Goal: Task Accomplishment & Management: Manage account settings

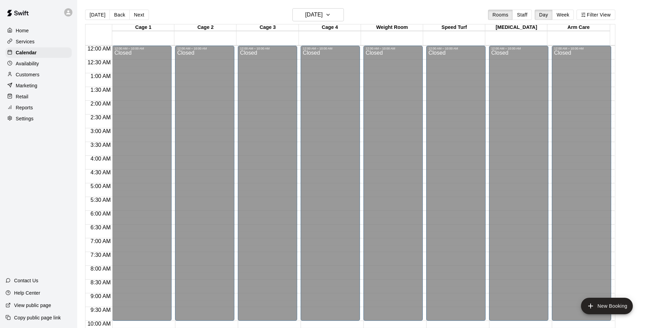
scroll to position [267, 0]
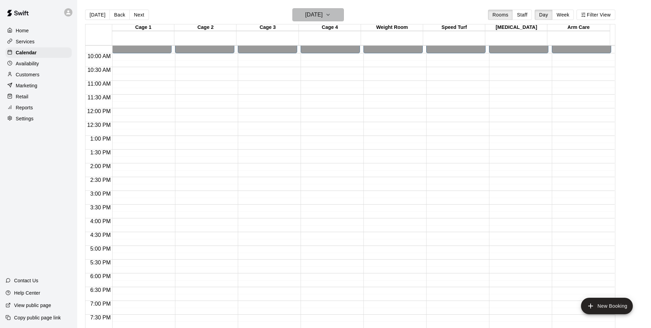
click at [305, 16] on h6 "[DATE]" at bounding box center [314, 15] width 18 height 10
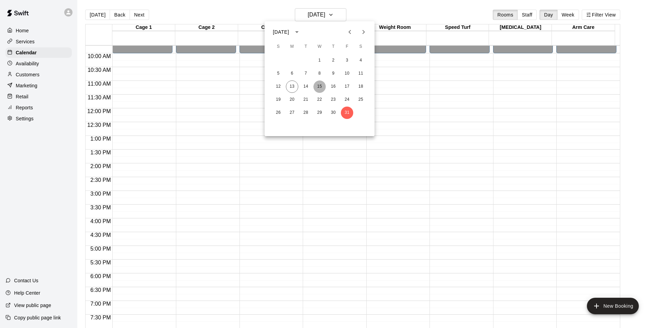
click at [321, 86] on button "15" at bounding box center [319, 86] width 12 height 12
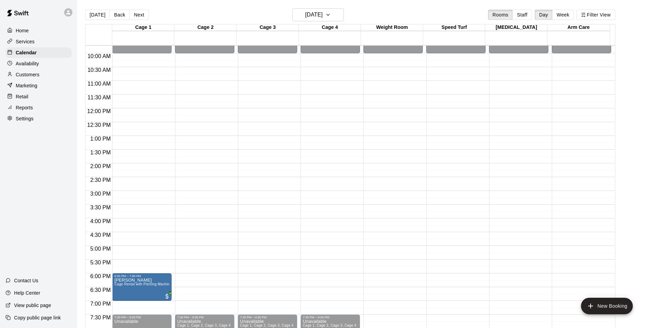
drag, startPoint x: 141, startPoint y: 286, endPoint x: 141, endPoint y: 304, distance: 17.5
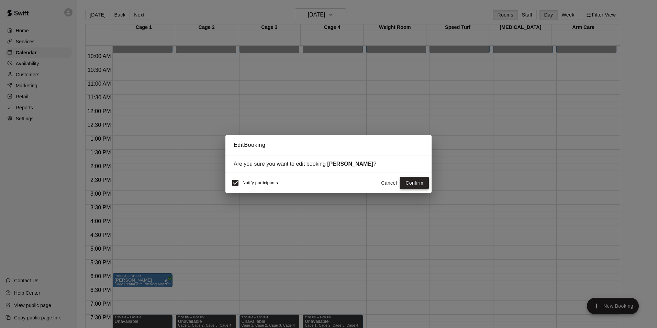
click at [418, 185] on button "Confirm" at bounding box center [414, 183] width 29 height 13
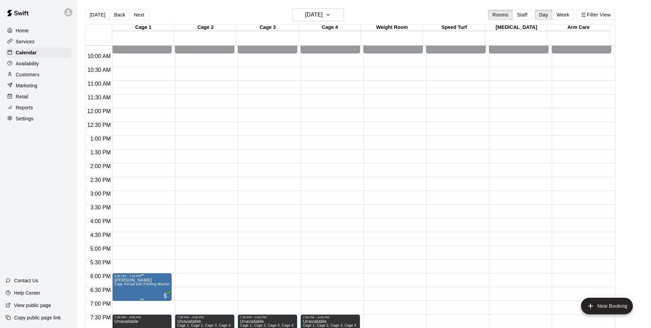
click at [124, 299] on img "edit" at bounding box center [121, 299] width 8 height 8
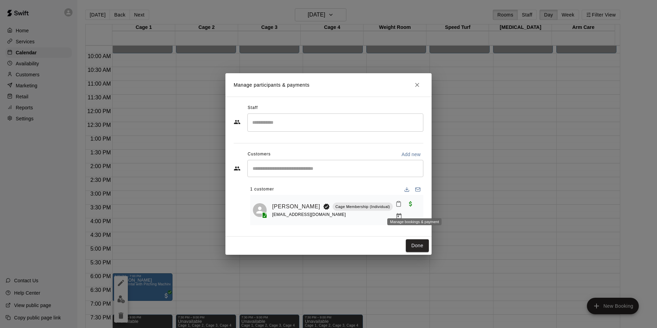
click at [401, 213] on icon "Manage bookings & payment" at bounding box center [398, 216] width 5 height 6
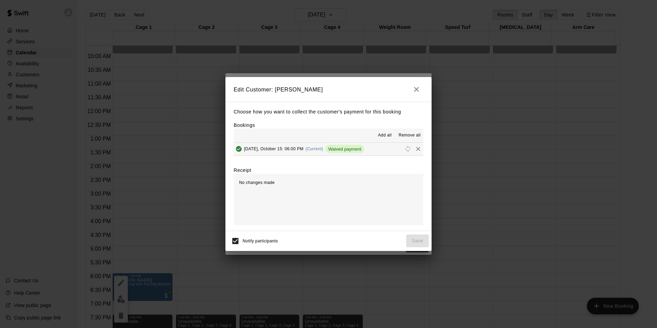
click at [352, 149] on span "Waived payment" at bounding box center [344, 148] width 38 height 5
click at [416, 88] on icon "button" at bounding box center [416, 89] width 5 height 5
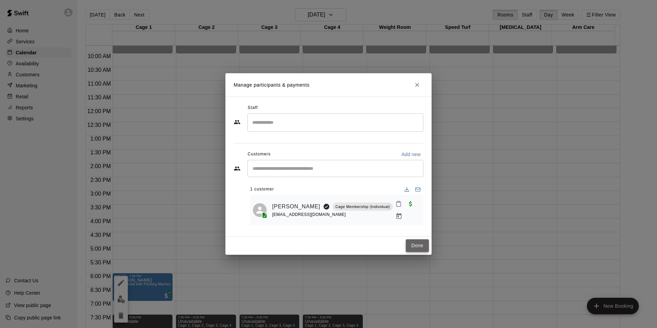
click at [420, 247] on button "Done" at bounding box center [417, 245] width 23 height 13
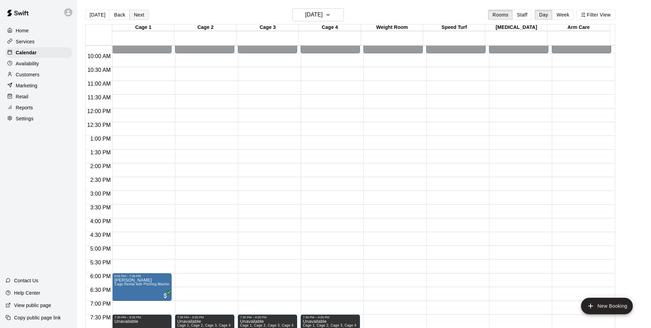
click at [136, 15] on button "Next" at bounding box center [138, 15] width 19 height 10
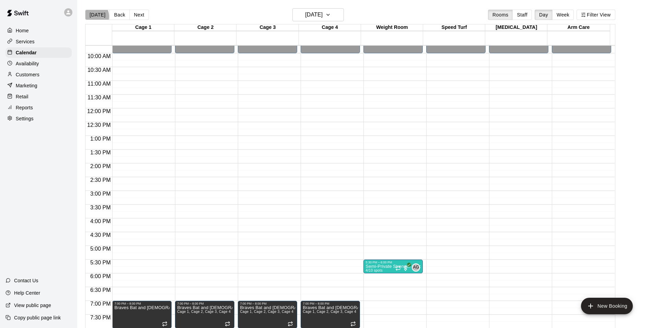
click at [93, 16] on button "[DATE]" at bounding box center [97, 15] width 25 height 10
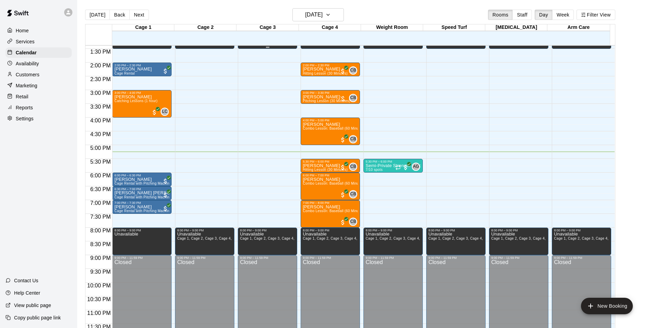
scroll to position [370, 0]
